Goal: Task Accomplishment & Management: Manage account settings

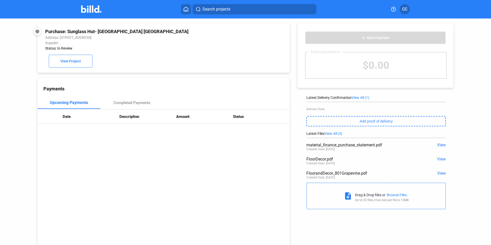
click at [406, 8] on span "CC" at bounding box center [404, 9] width 5 height 6
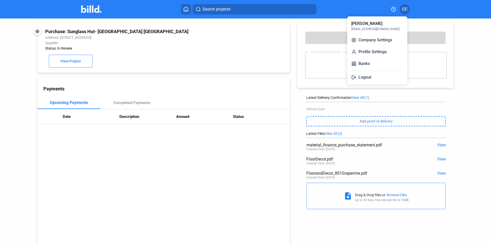
click at [375, 27] on div "[EMAIL_ADDRESS][DOMAIN_NAME]" at bounding box center [376, 29] width 48 height 5
click at [380, 38] on button "Company Settings" at bounding box center [378, 40] width 56 height 10
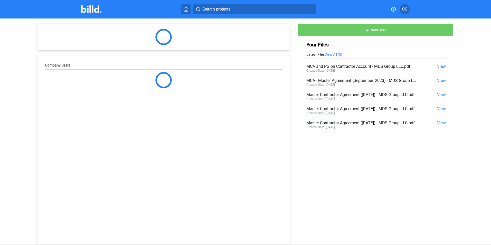
click at [407, 6] on span "CC" at bounding box center [404, 9] width 5 height 6
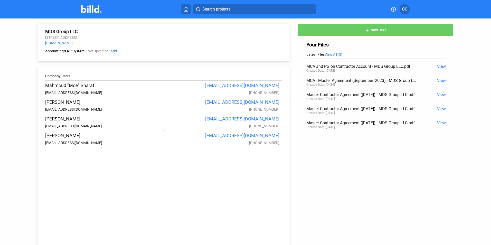
click at [408, 9] on button "CC" at bounding box center [405, 9] width 10 height 10
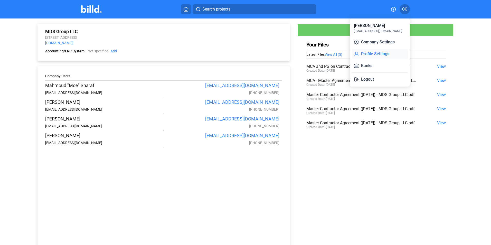
click at [382, 57] on button "Profile Settings" at bounding box center [380, 54] width 56 height 10
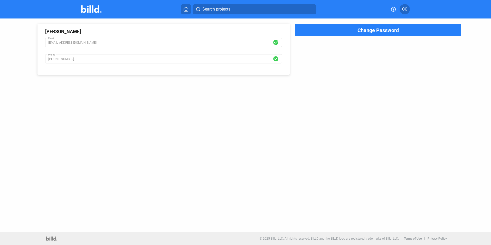
click at [88, 10] on img at bounding box center [91, 8] width 20 height 7
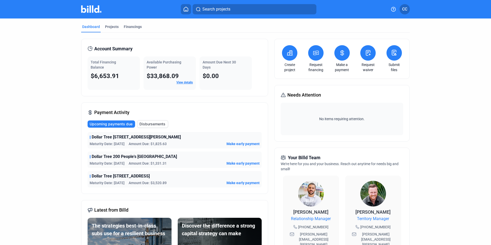
click at [106, 24] on mat-tab-group "Dashboard Projects Financings Account Summary Total Financing Balance $6,653.91…" at bounding box center [245, 196] width 329 height 355
click at [109, 27] on div "Projects" at bounding box center [112, 26] width 14 height 5
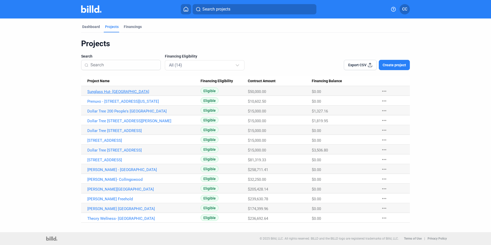
click at [141, 91] on link "Sunglass Hut- Central Valley NY" at bounding box center [143, 91] width 113 height 5
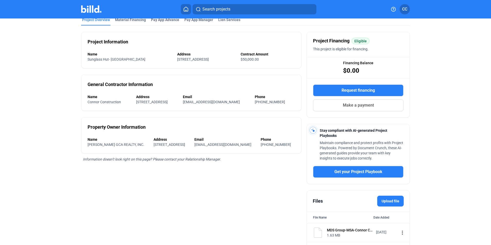
scroll to position [65, 0]
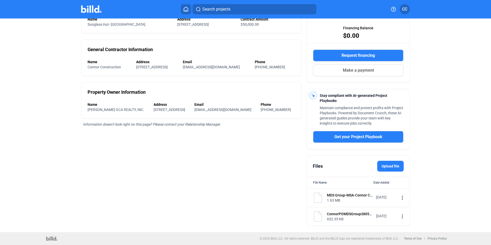
click at [385, 166] on label "Upload file" at bounding box center [391, 166] width 26 height 11
click at [0, 0] on input "Upload file" at bounding box center [0, 0] width 0 height 0
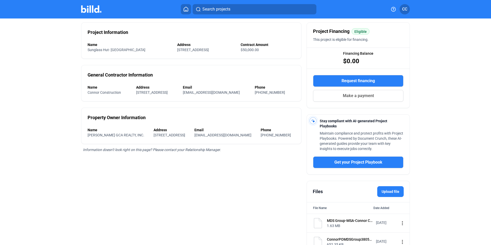
scroll to position [0, 0]
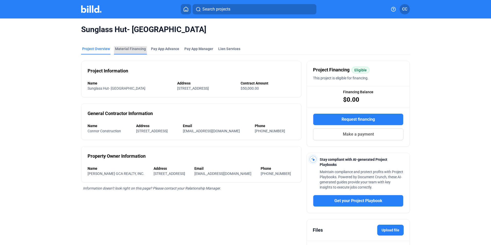
click at [134, 49] on div "Material Financing" at bounding box center [130, 48] width 31 height 5
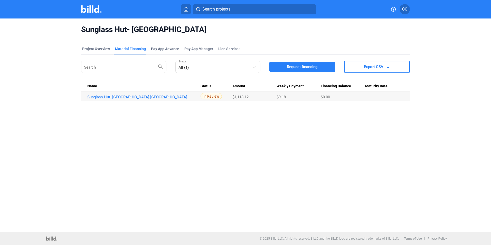
click at [115, 95] on link "Sunglass Hut- Central Valley NY_MF_2" at bounding box center [143, 97] width 113 height 5
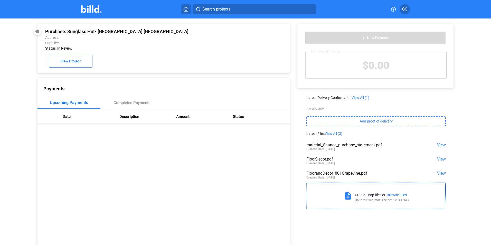
click at [393, 194] on div "Browse Files." at bounding box center [397, 195] width 21 height 4
